Goal: Task Accomplishment & Management: Use online tool/utility

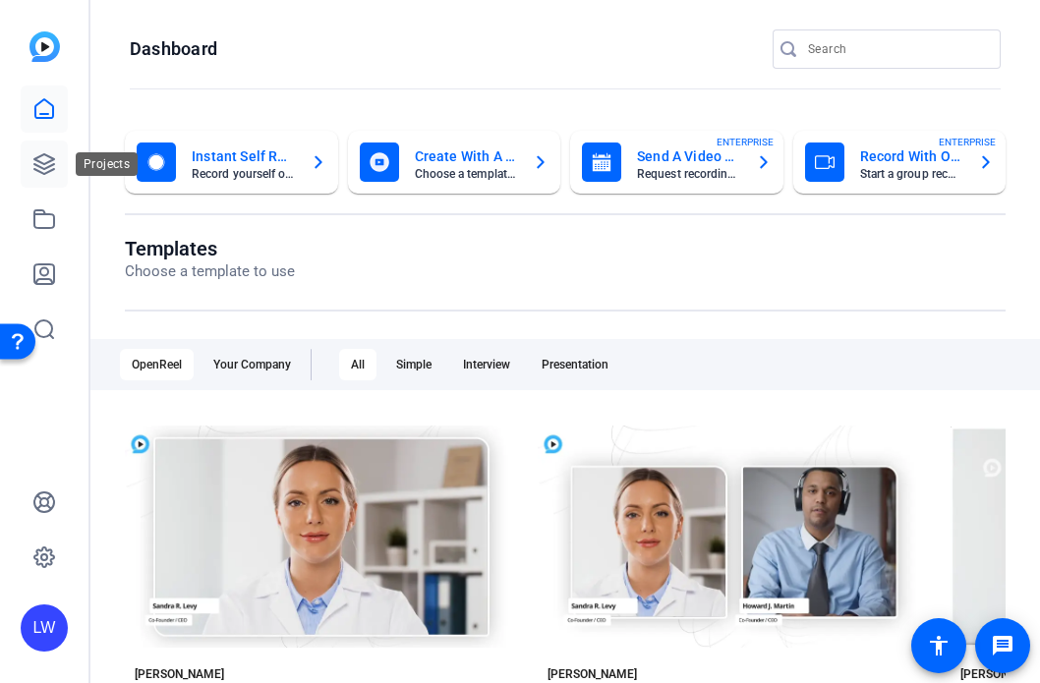
click at [50, 162] on icon at bounding box center [44, 164] width 24 height 24
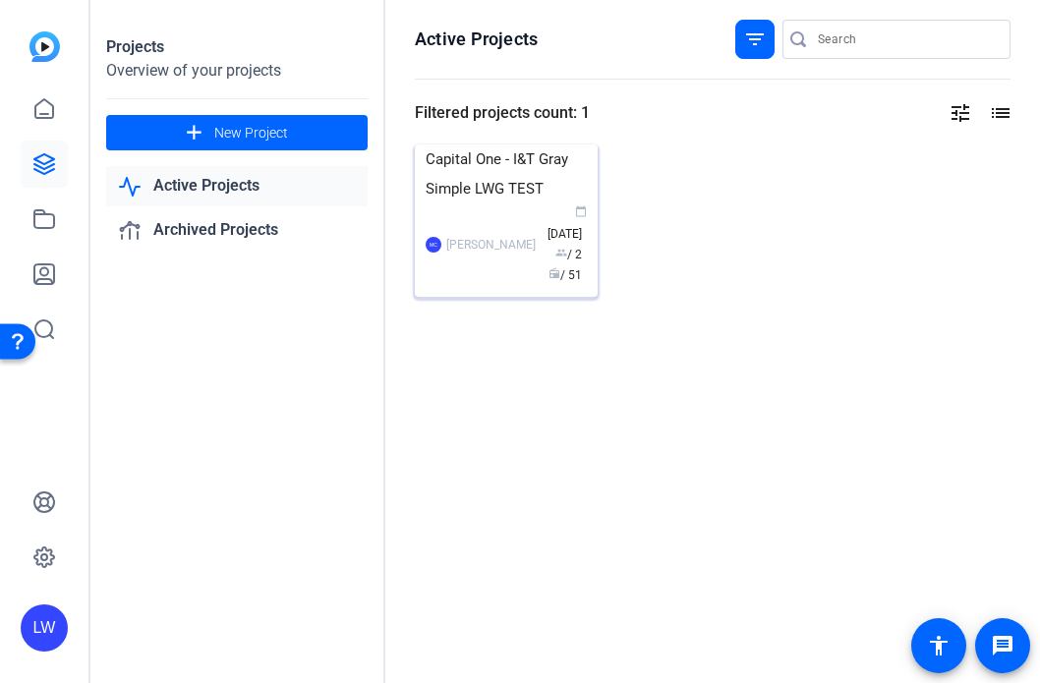
click at [486, 145] on img at bounding box center [506, 145] width 183 height 0
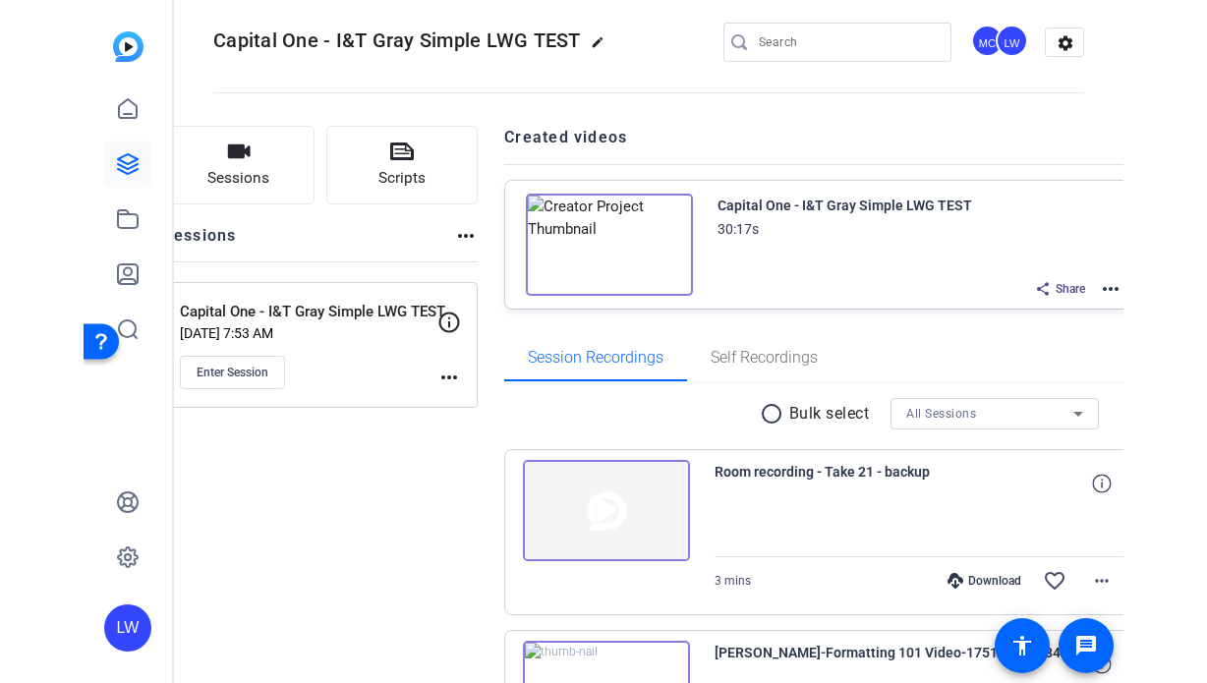
scroll to position [2, 0]
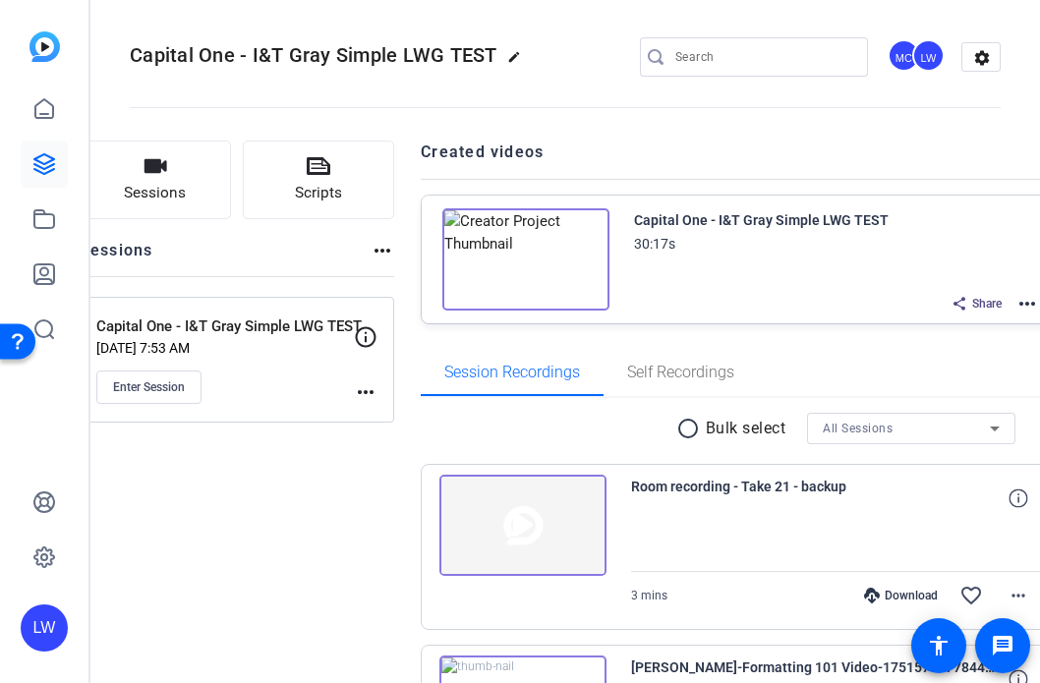
click at [1016, 311] on mat-icon "more_horiz" at bounding box center [1028, 304] width 24 height 24
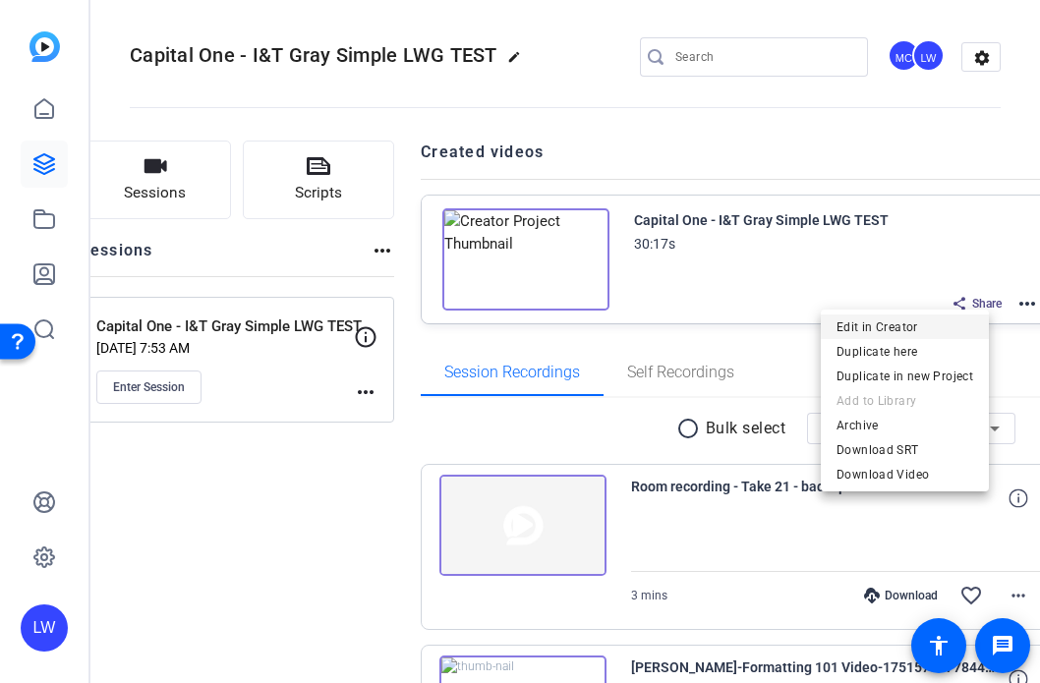
click at [848, 329] on span "Edit in Creator" at bounding box center [905, 328] width 137 height 24
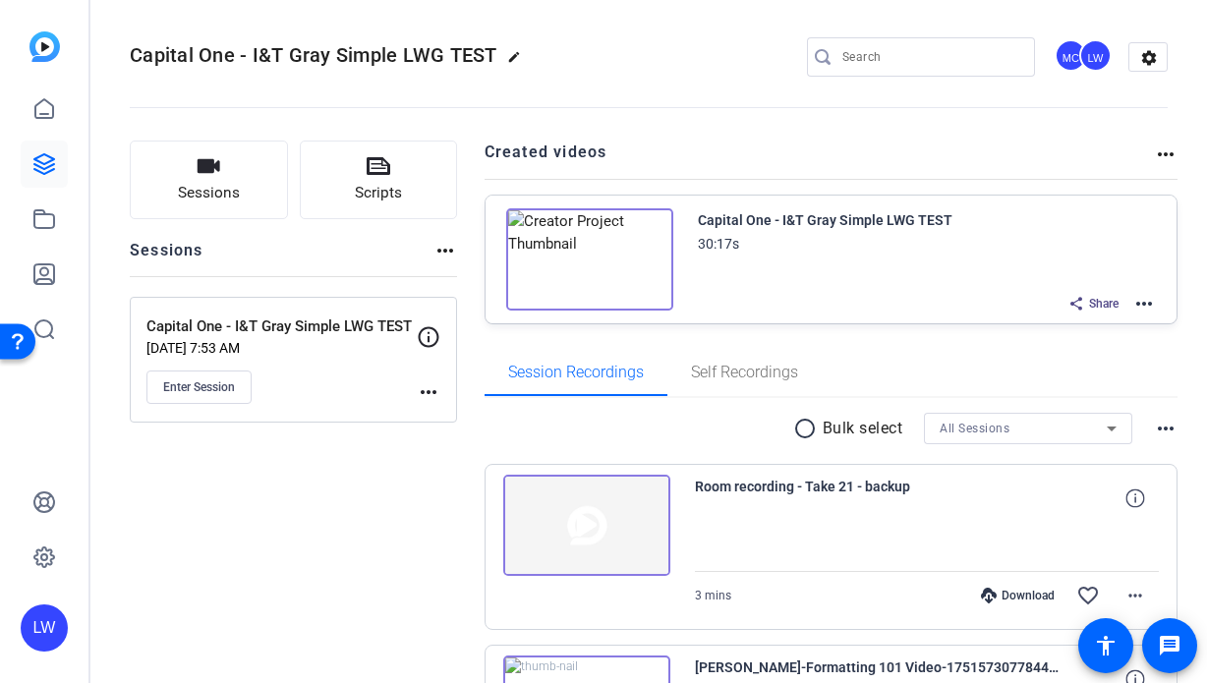
click at [589, 256] on img at bounding box center [589, 259] width 167 height 102
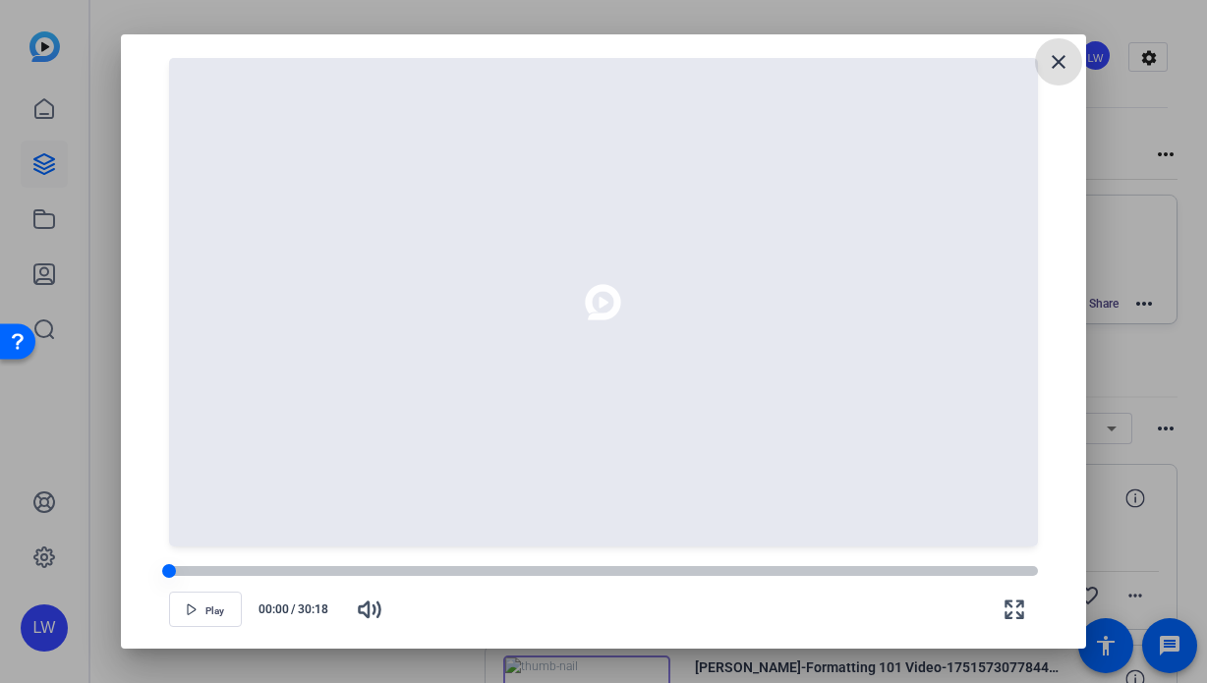
click at [530, 572] on div at bounding box center [603, 571] width 869 height 10
click at [545, 569] on div at bounding box center [603, 571] width 869 height 10
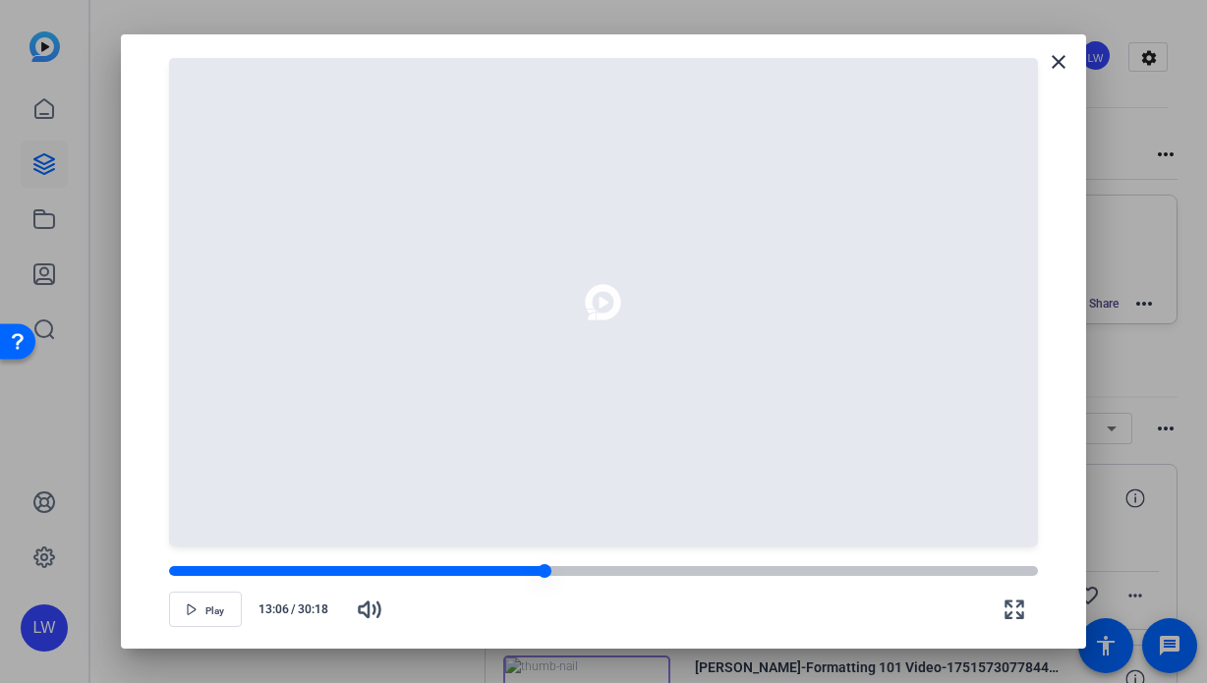
click at [538, 573] on div at bounding box center [545, 571] width 14 height 14
click at [188, 606] on icon "button" at bounding box center [192, 610] width 8 height 10
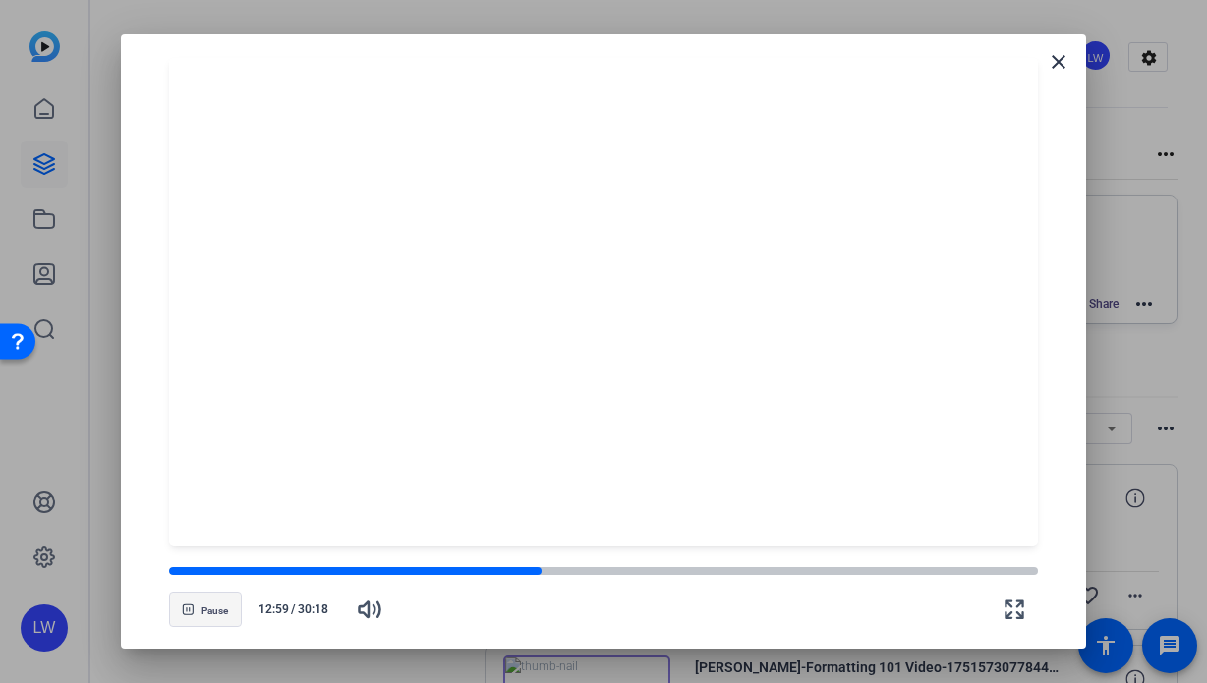
click at [205, 621] on span "button" at bounding box center [205, 609] width 71 height 47
click at [204, 610] on span "button" at bounding box center [205, 609] width 71 height 47
click at [557, 574] on div at bounding box center [603, 571] width 869 height 10
click at [581, 574] on div at bounding box center [603, 571] width 869 height 10
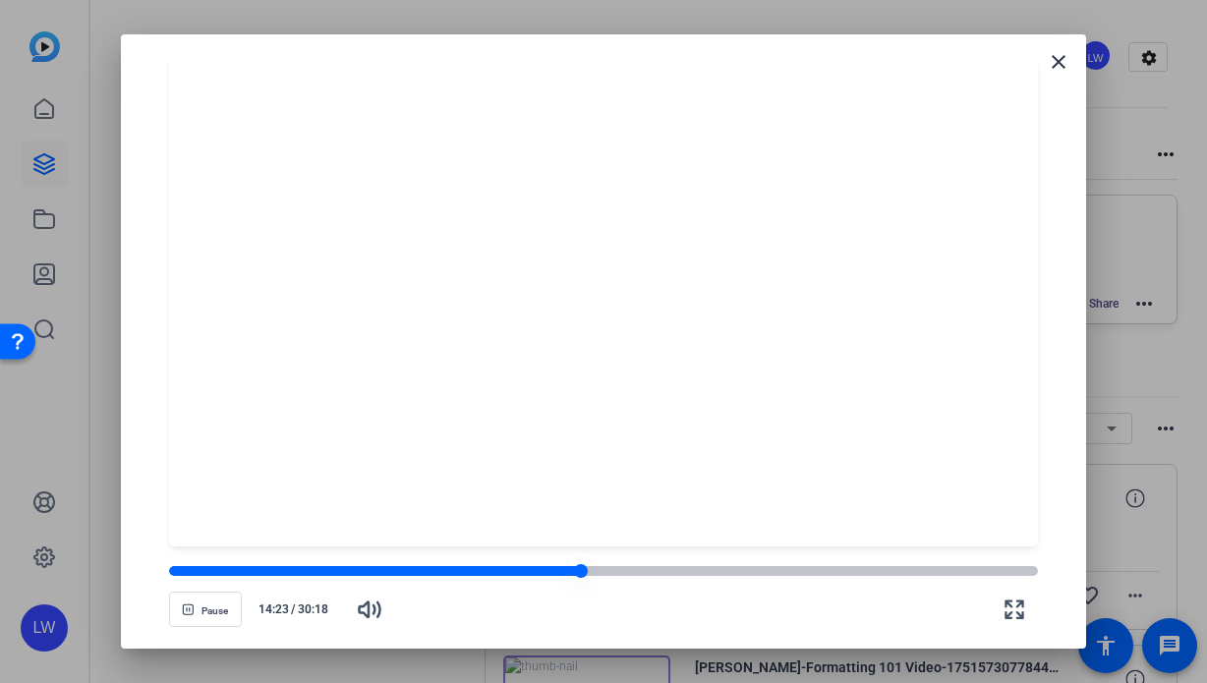
click at [599, 573] on div at bounding box center [603, 571] width 869 height 10
click at [616, 573] on div at bounding box center [603, 571] width 869 height 10
click at [639, 573] on div at bounding box center [603, 571] width 869 height 10
click at [656, 573] on div at bounding box center [603, 571] width 869 height 10
click at [651, 573] on div at bounding box center [414, 571] width 491 height 10
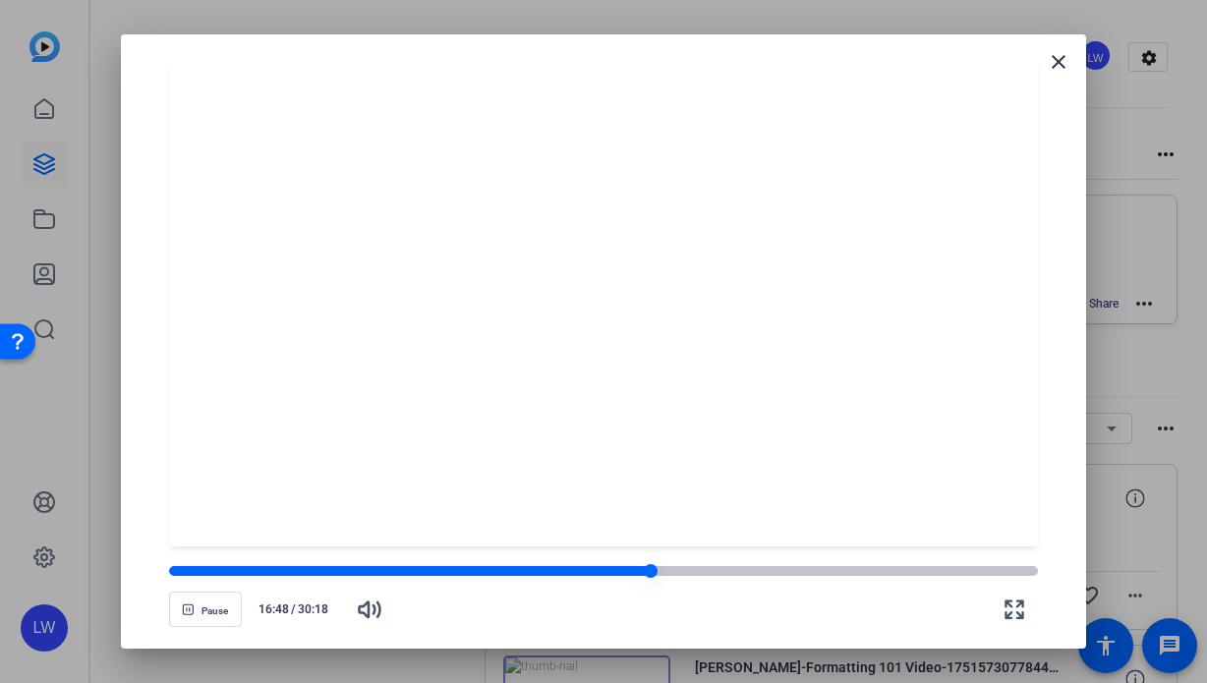
click at [637, 574] on div at bounding box center [410, 571] width 483 height 10
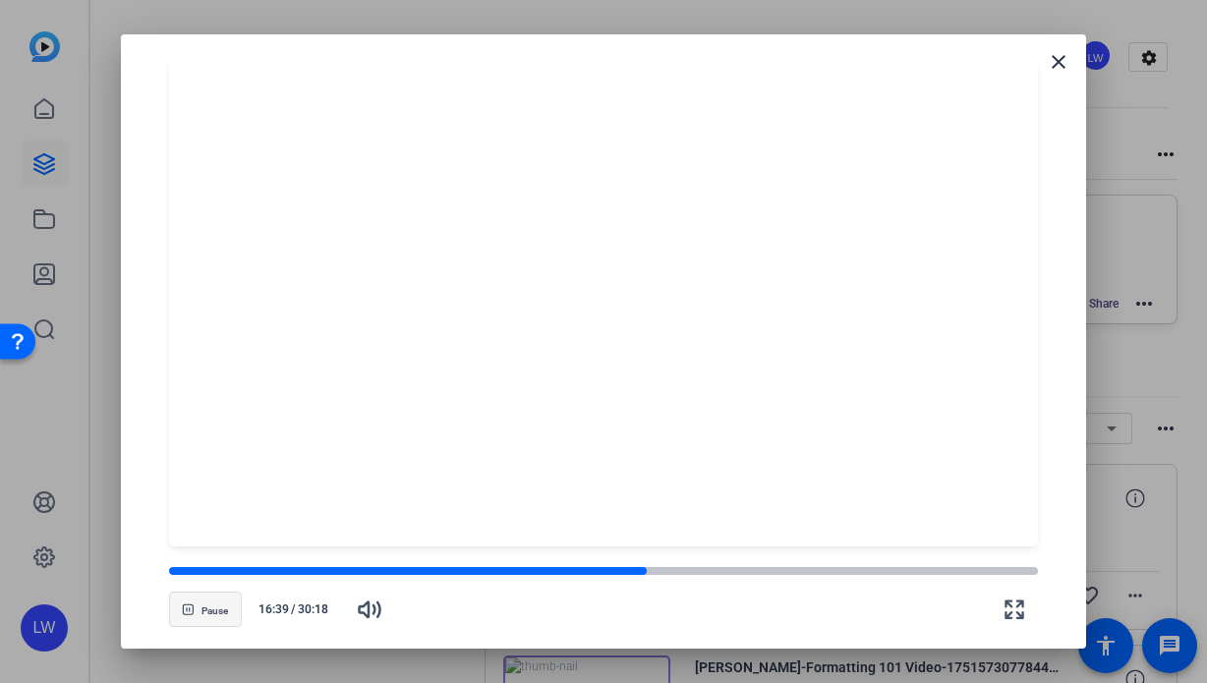
click at [216, 613] on span "Pause" at bounding box center [215, 612] width 27 height 12
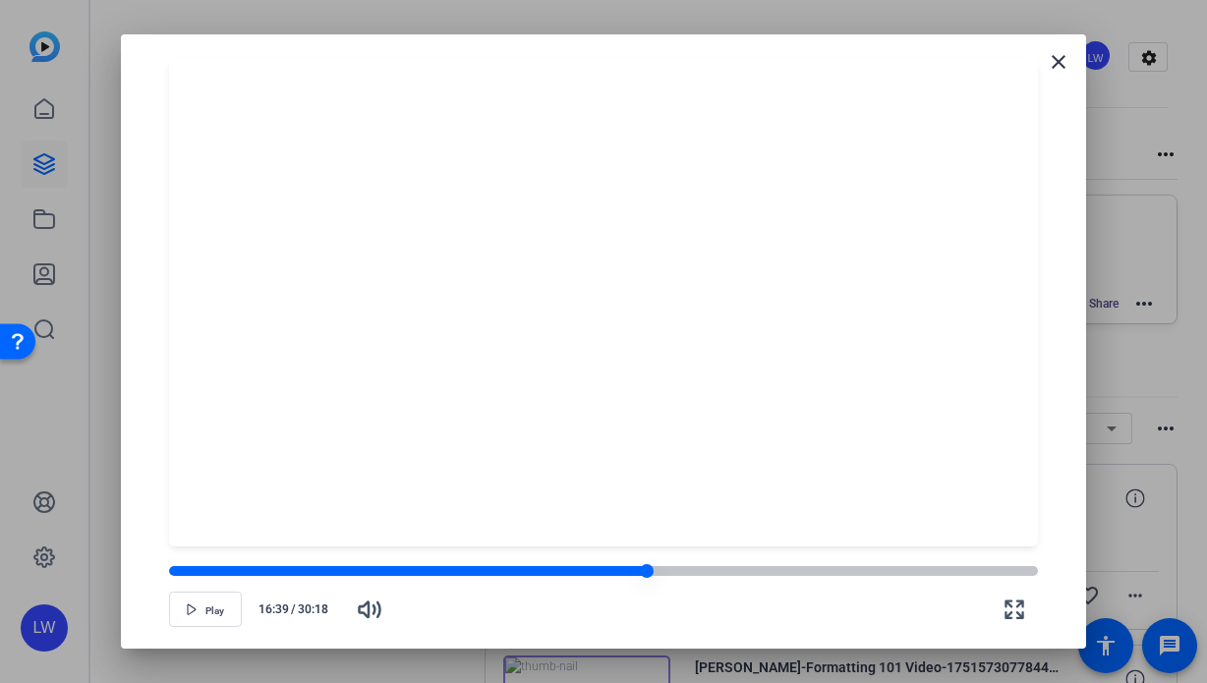
click at [619, 571] on div at bounding box center [408, 571] width 478 height 10
click at [625, 573] on div at bounding box center [620, 571] width 14 height 14
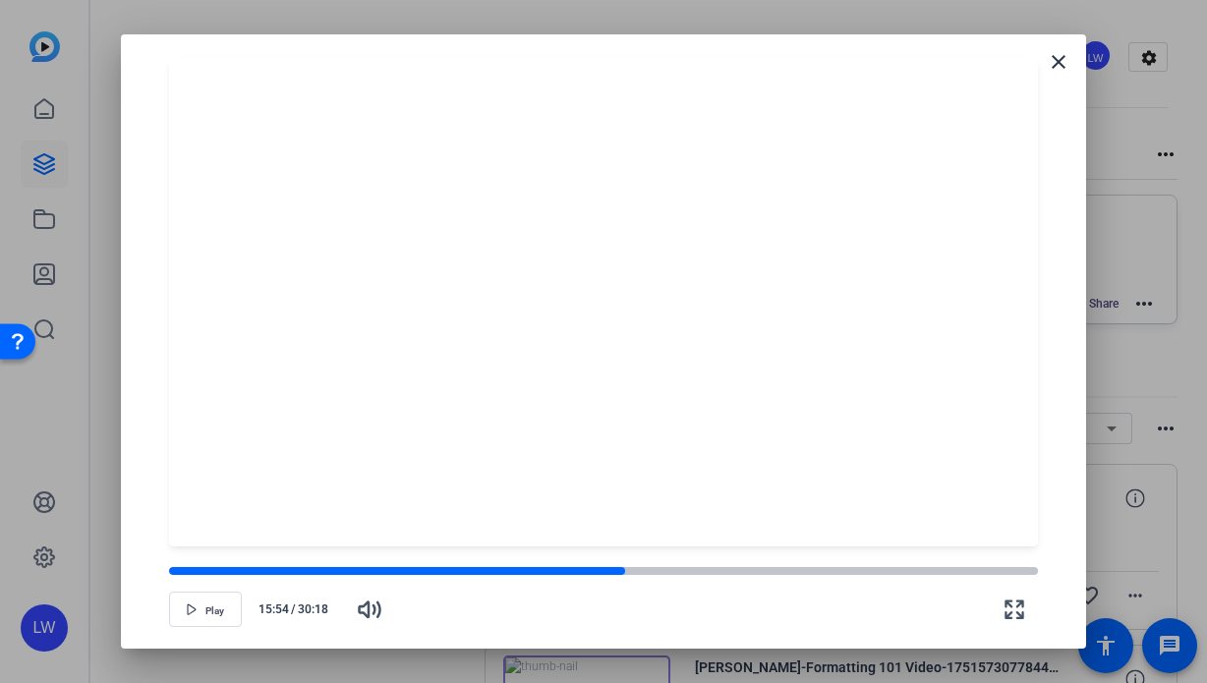
click at [194, 615] on icon "button" at bounding box center [192, 610] width 12 height 12
click at [636, 573] on div at bounding box center [603, 571] width 869 height 10
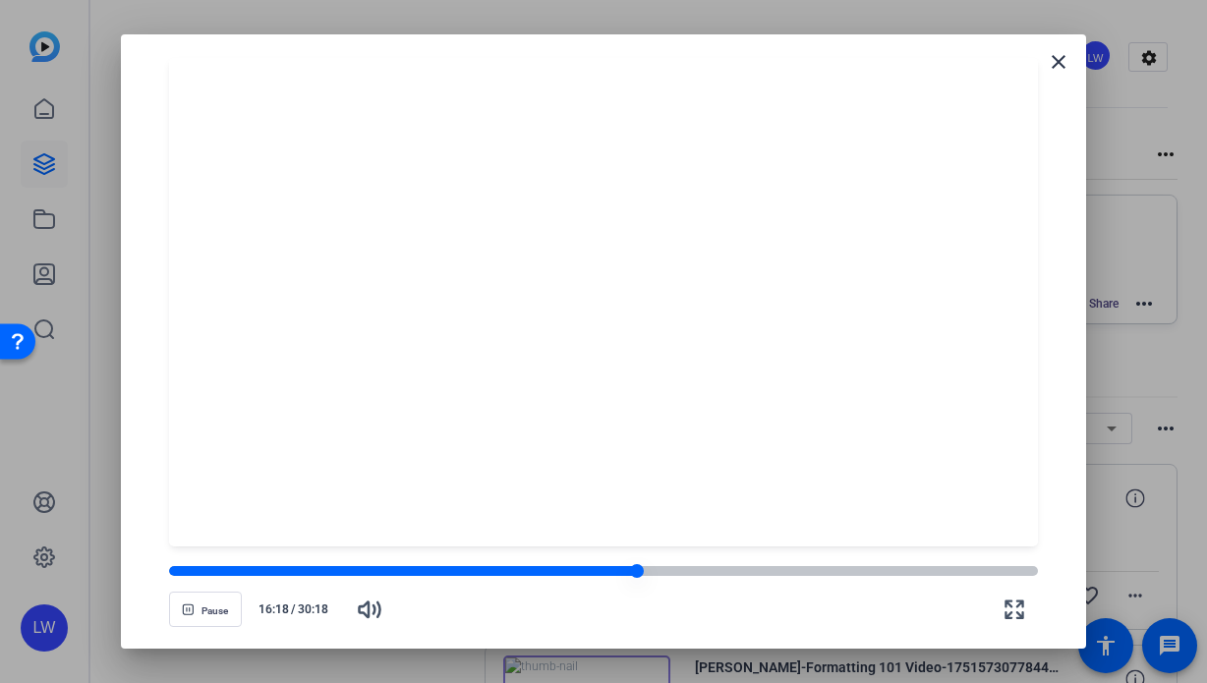
click at [648, 573] on div at bounding box center [603, 571] width 869 height 10
click at [675, 572] on div at bounding box center [603, 571] width 869 height 10
click at [688, 573] on div at bounding box center [603, 571] width 869 height 10
click at [704, 575] on div at bounding box center [603, 571] width 869 height 10
click at [693, 572] on div at bounding box center [437, 571] width 536 height 10
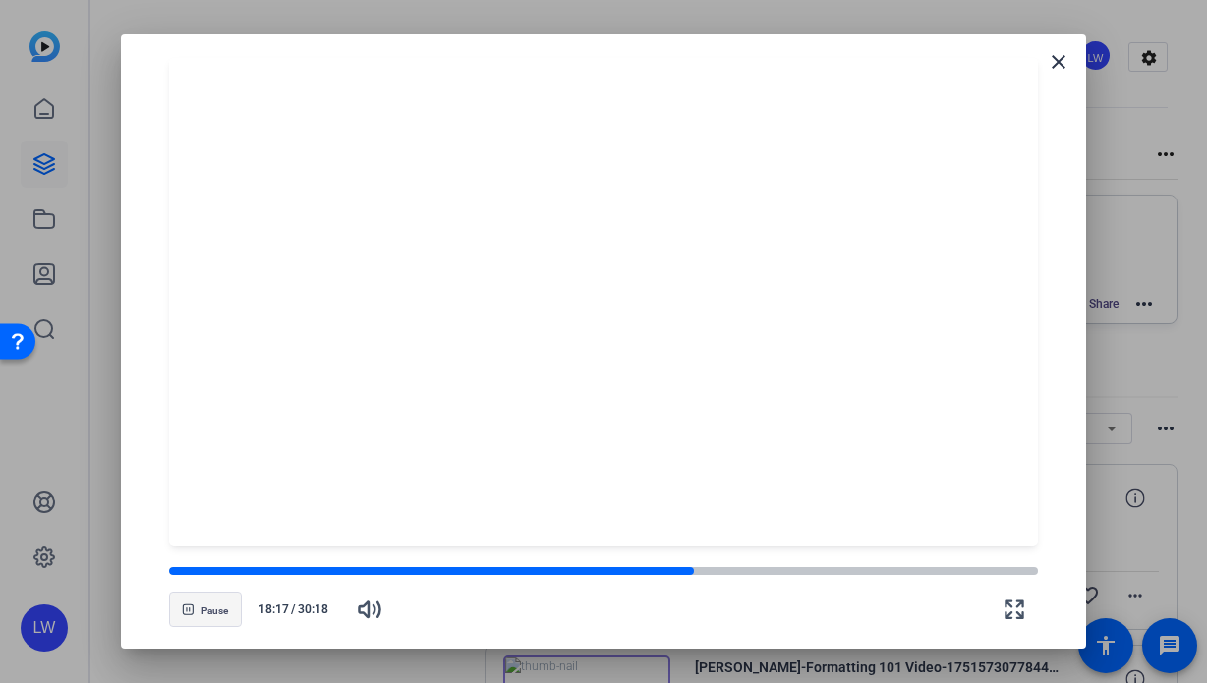
click at [211, 609] on span "Pause" at bounding box center [215, 612] width 27 height 12
click at [65, 47] on div at bounding box center [603, 341] width 1207 height 683
